Goal: Information Seeking & Learning: Understand process/instructions

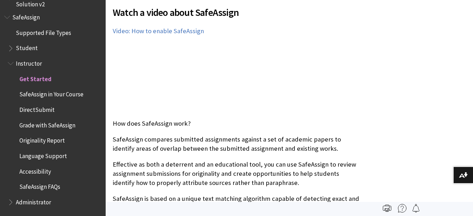
scroll to position [188, 0]
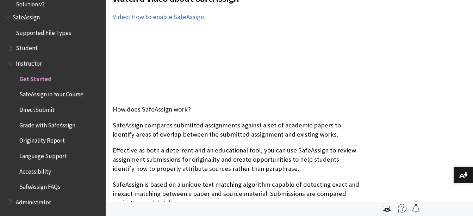
click at [25, 46] on span "Student" at bounding box center [27, 47] width 22 height 10
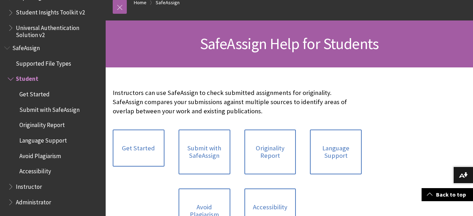
scroll to position [85, 0]
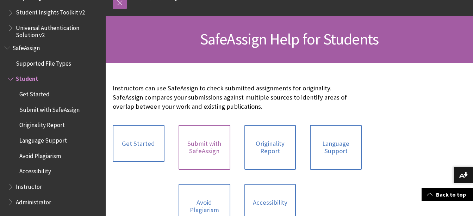
click at [214, 145] on link "Submit with SafeAssign" at bounding box center [205, 147] width 52 height 45
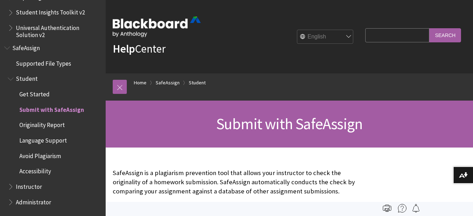
click at [228, 55] on div "Help Center English عربية Català Cymraeg Deutsch Español Suomi Français עברית I…" at bounding box center [289, 36] width 367 height 73
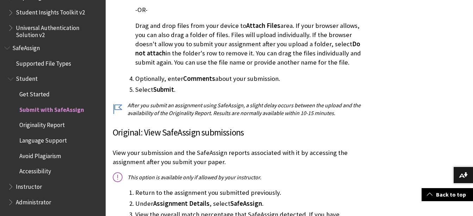
scroll to position [399, 0]
